Goal: Task Accomplishment & Management: Complete application form

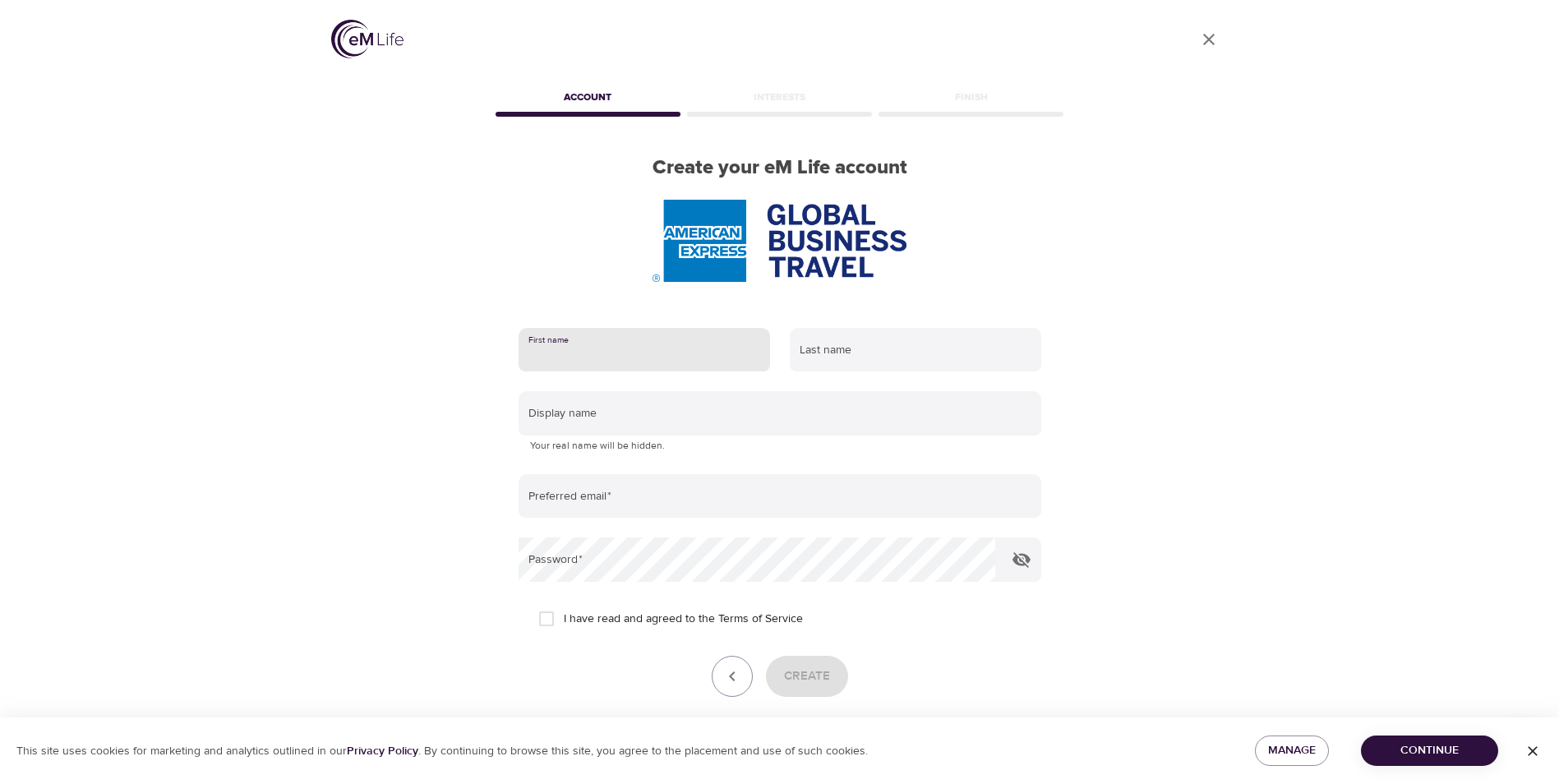
click at [589, 353] on input "text" at bounding box center [645, 350] width 252 height 44
type input "Elke"
type input "Schaal"
type input "[EMAIL_ADDRESS][PERSON_NAME][DOMAIN_NAME]"
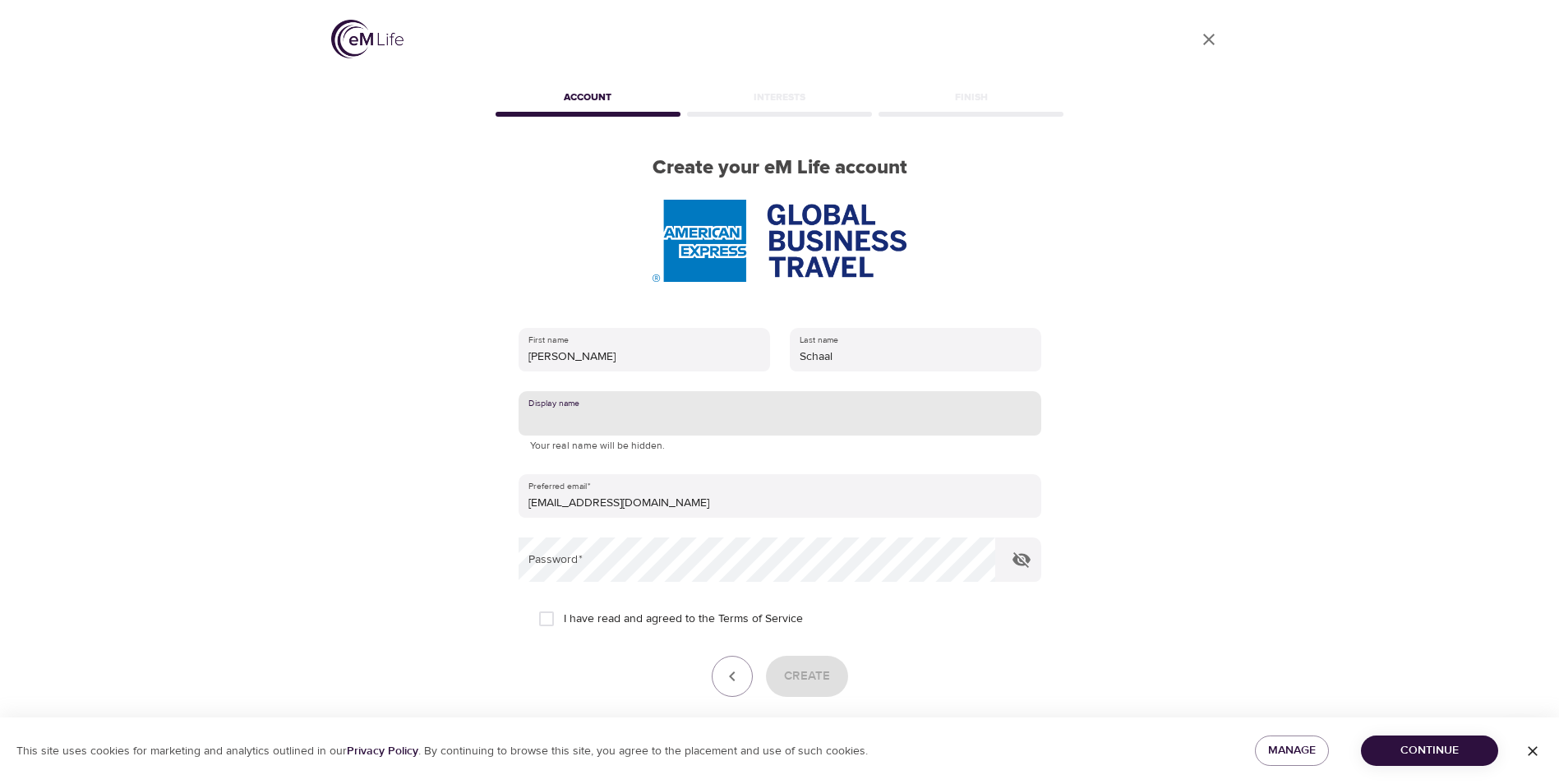
click at [596, 420] on input "text" at bounding box center [780, 413] width 523 height 44
type input "Elke Schaal"
click at [549, 619] on input "I have read and agreed to the Terms of Service" at bounding box center [546, 618] width 34 height 34
checkbox input "true"
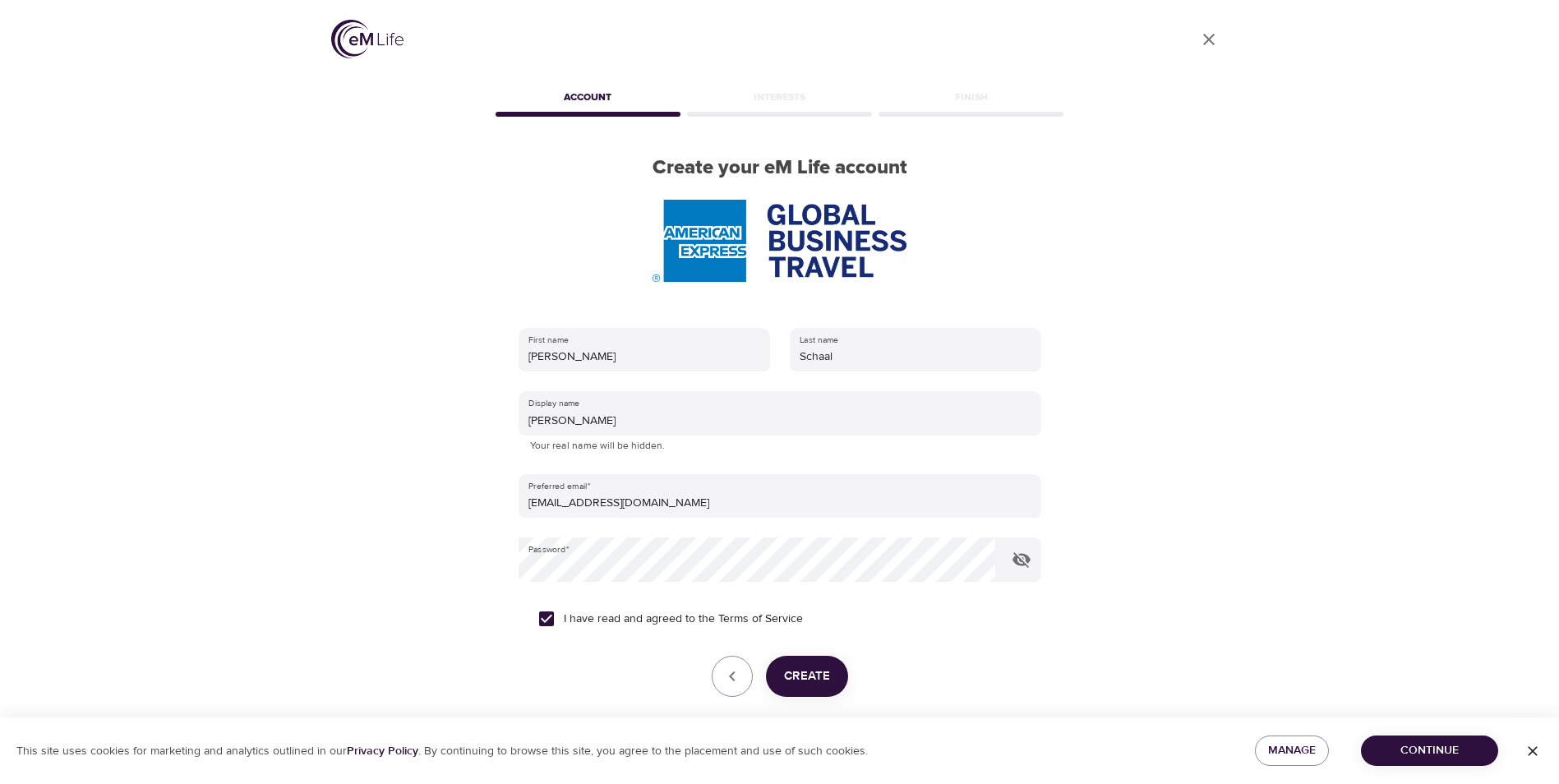
click at [824, 668] on span "Create" at bounding box center [807, 676] width 46 height 22
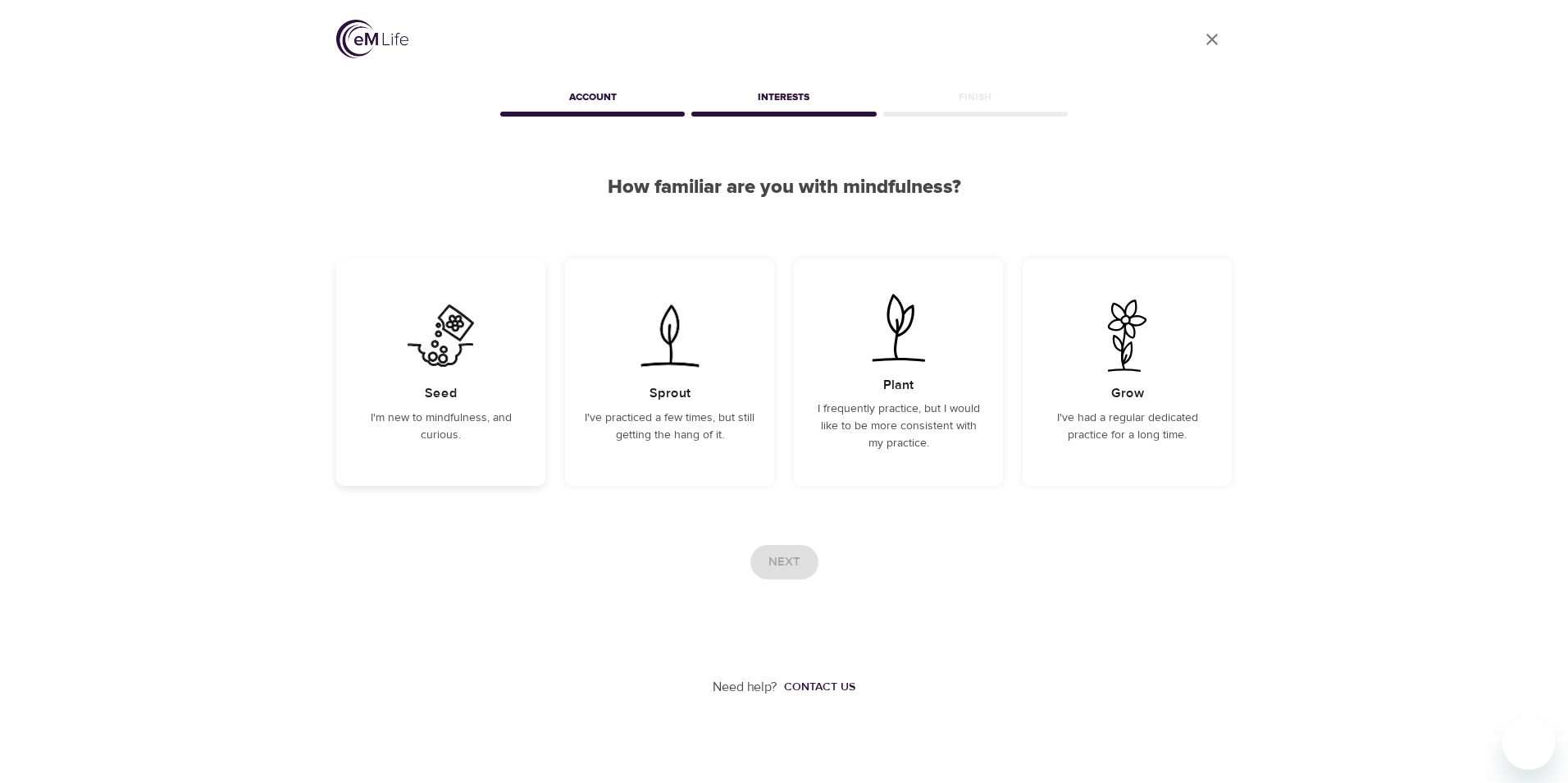
click at [467, 424] on p "I'm new to mindfulness, and curious." at bounding box center [440, 426] width 170 height 34
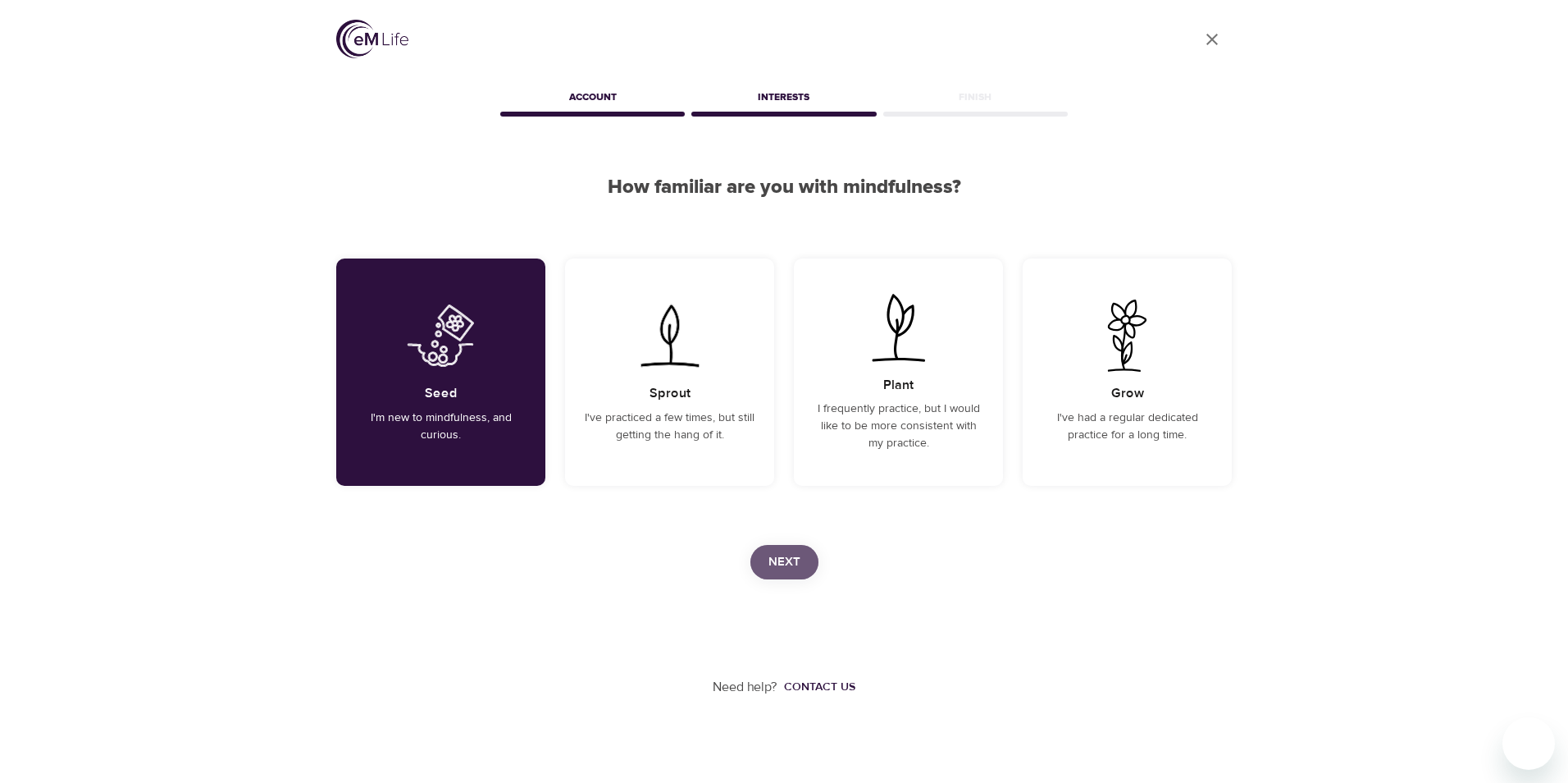
click at [792, 570] on span "Next" at bounding box center [784, 562] width 32 height 22
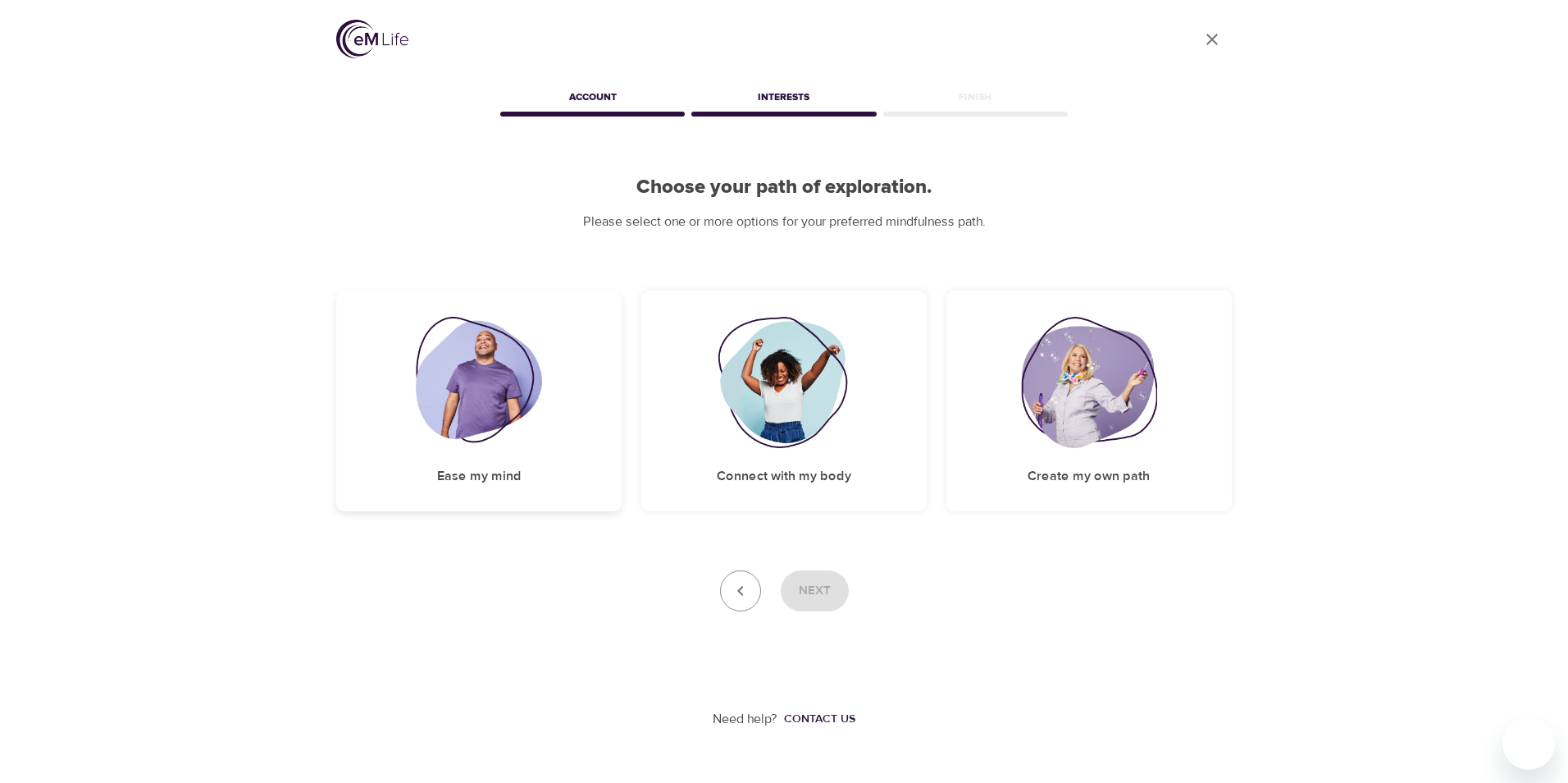
click at [511, 383] on img at bounding box center [480, 383] width 127 height 131
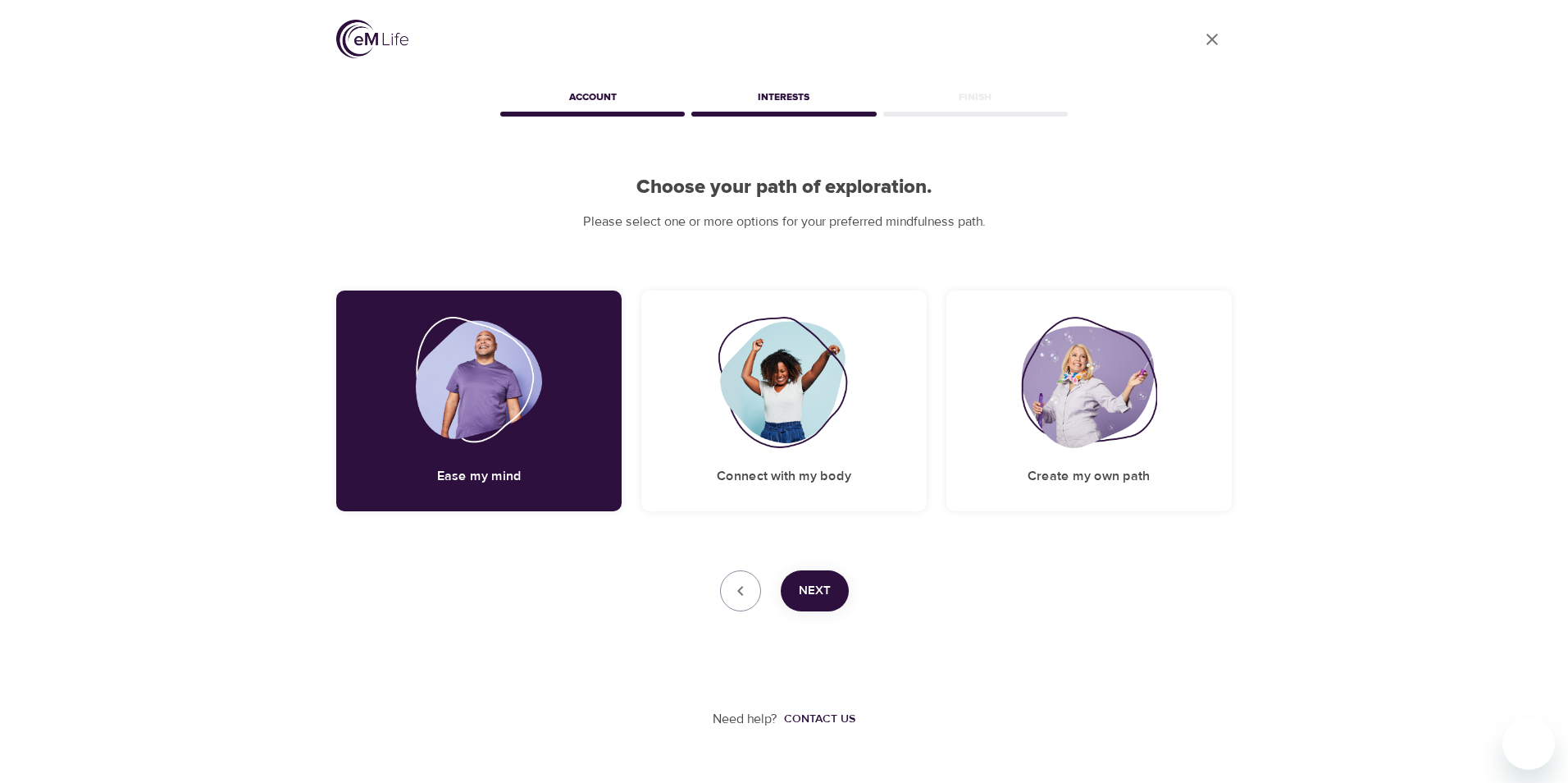
click at [823, 591] on span "Next" at bounding box center [814, 591] width 32 height 22
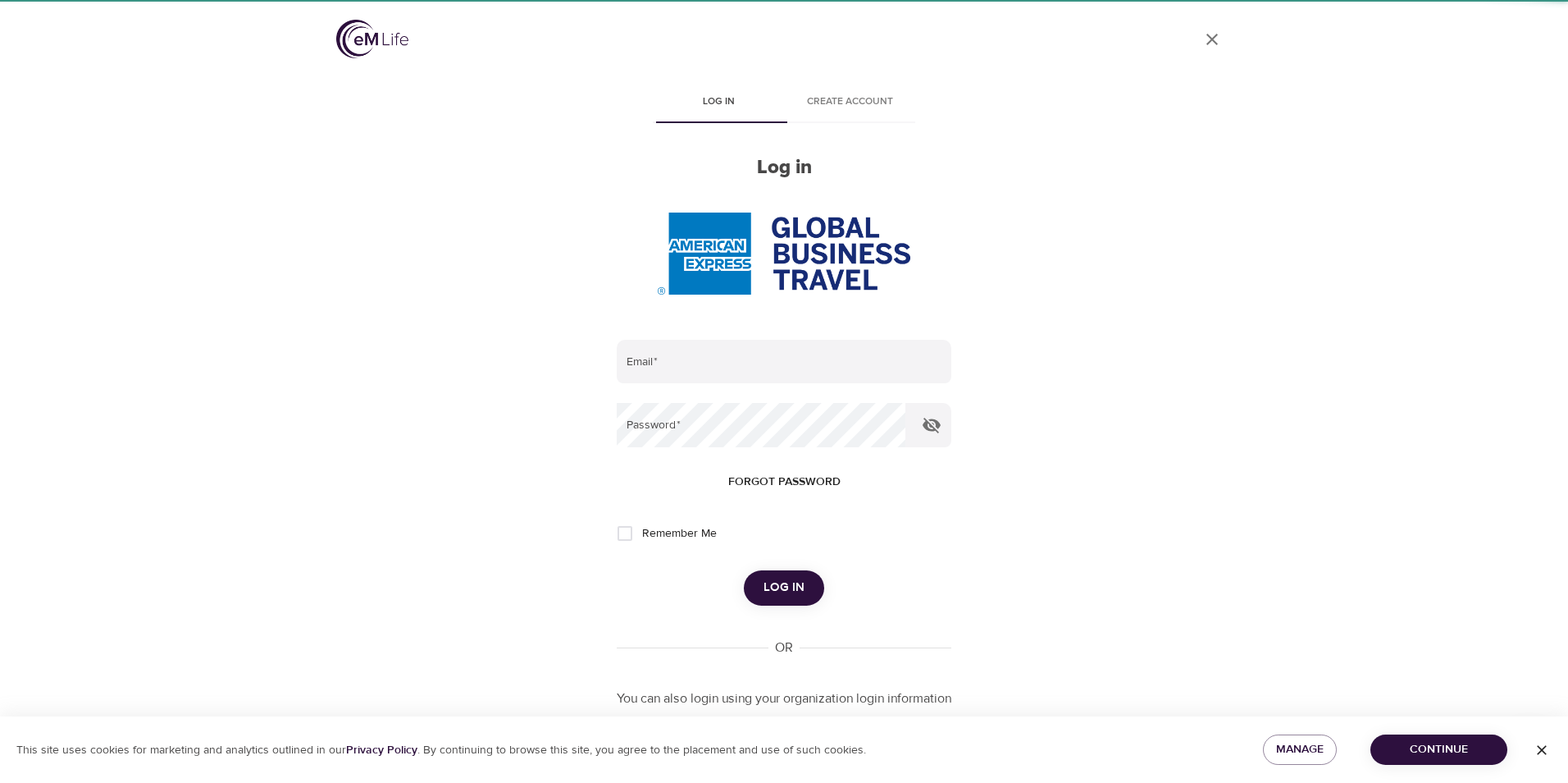
type input "[EMAIL_ADDRESS][PERSON_NAME][DOMAIN_NAME]"
